Goal: Information Seeking & Learning: Learn about a topic

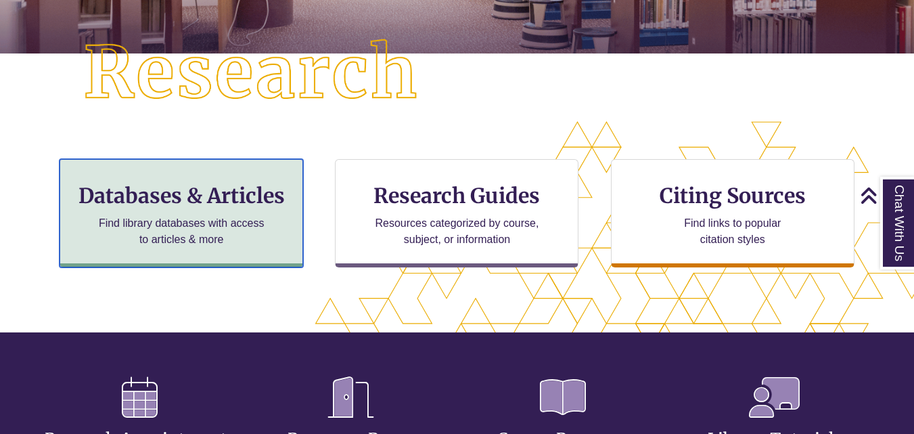
click at [162, 198] on h3 "Databases & Articles" at bounding box center [181, 196] width 221 height 26
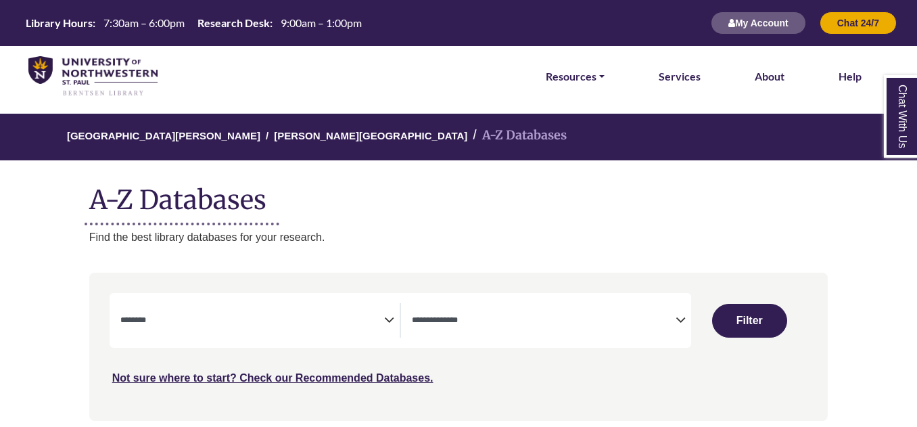
select select "Database Subject Filter"
select select "Database Types Filter"
select select "Database Subject Filter"
select select "Database Types Filter"
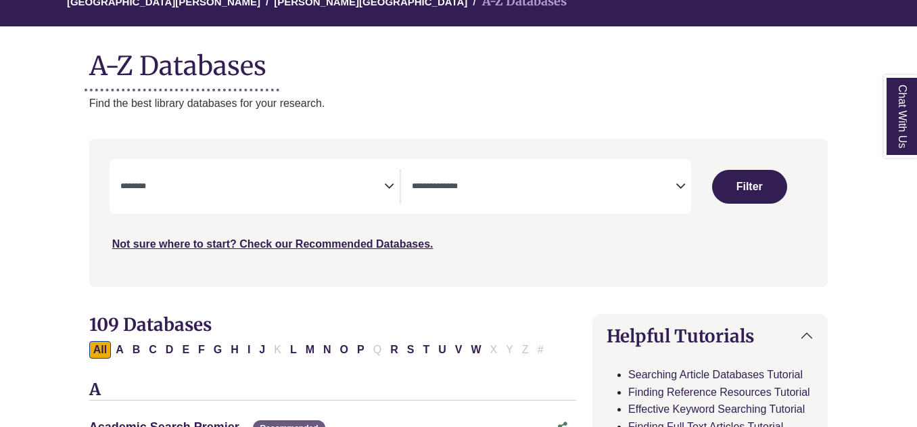
scroll to position [135, 0]
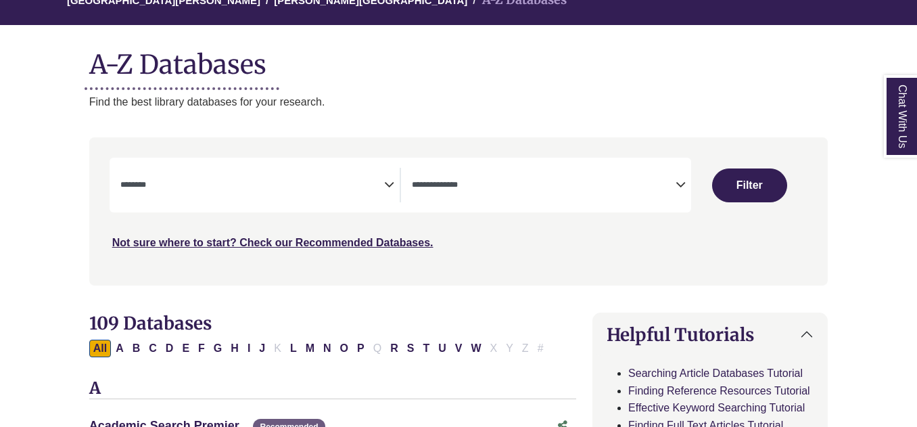
click at [390, 187] on icon "Search filters" at bounding box center [389, 182] width 10 height 20
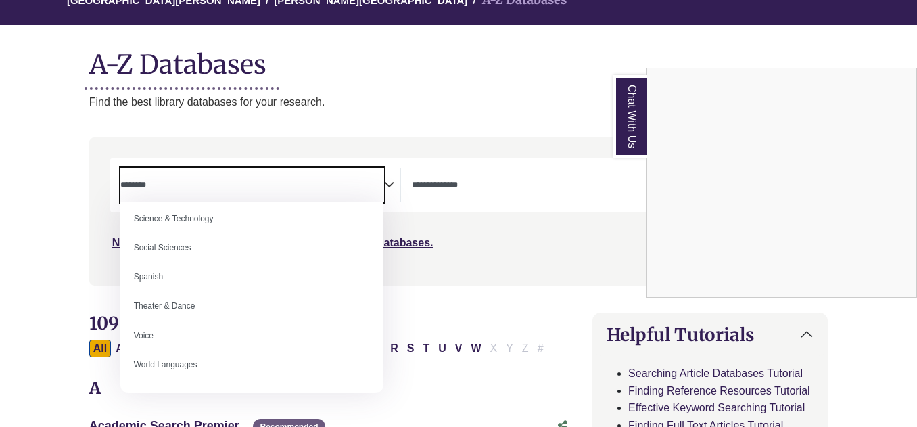
scroll to position [1204, 0]
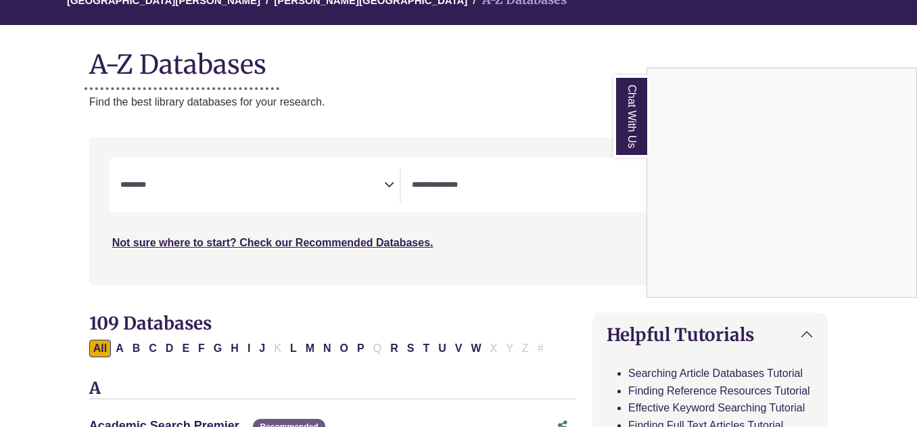
click at [53, 283] on div "Chat With Us" at bounding box center [458, 213] width 917 height 427
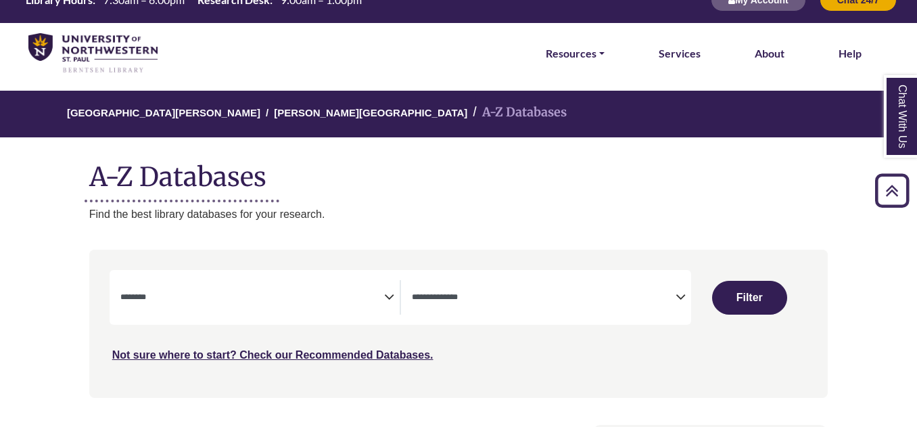
scroll to position [0, 0]
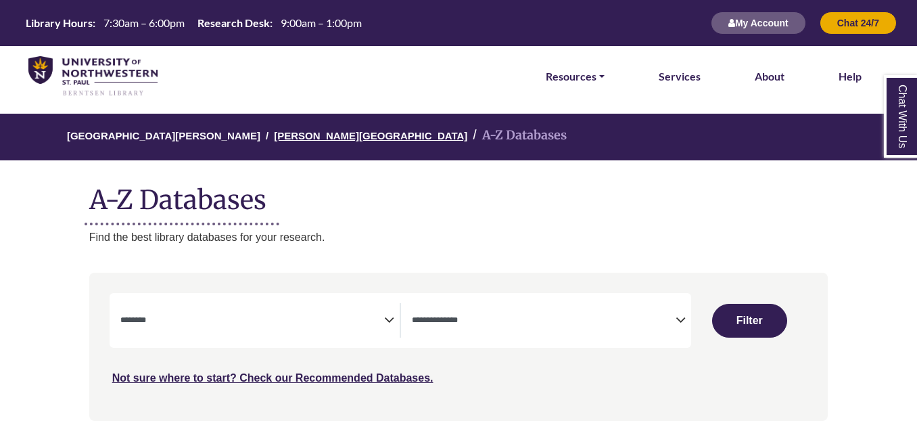
click at [291, 129] on link "[PERSON_NAME][GEOGRAPHIC_DATA]" at bounding box center [370, 135] width 193 height 14
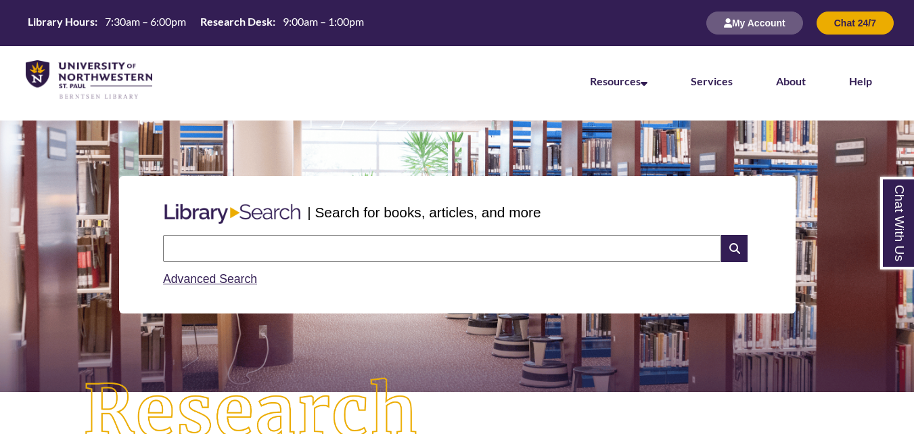
click at [334, 257] on input "text" at bounding box center [442, 248] width 558 height 27
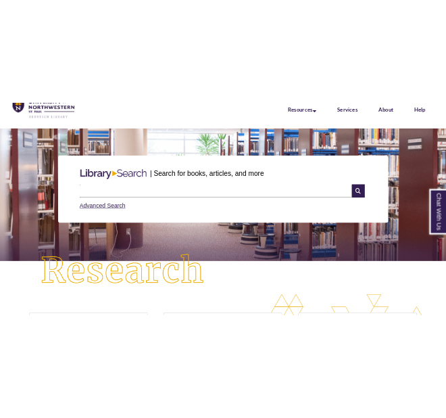
scroll to position [52, 426]
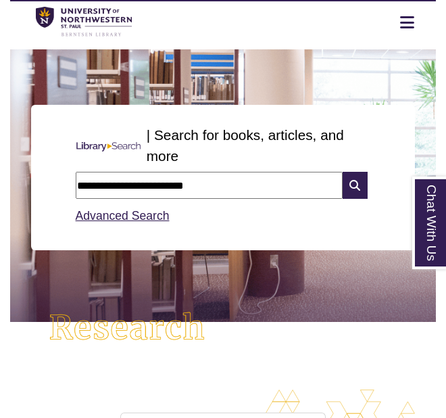
click at [219, 188] on input "**********" at bounding box center [209, 185] width 267 height 27
type input "**********"
